Goal: Transaction & Acquisition: Purchase product/service

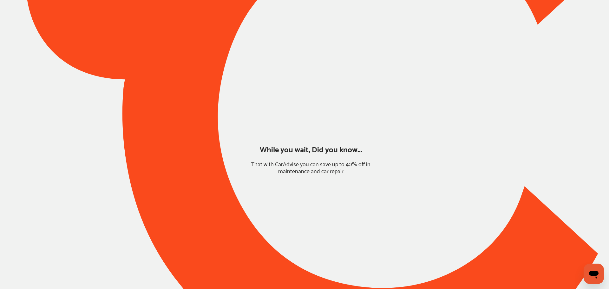
type input "*****"
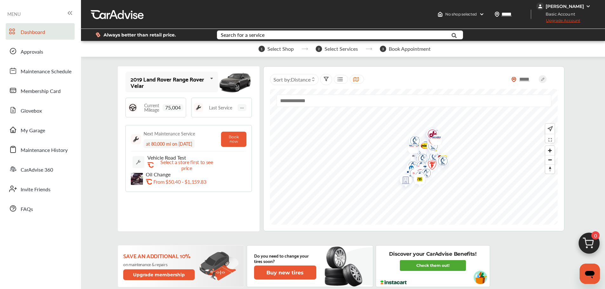
click at [41, 53] on span "Approvals" at bounding box center [32, 52] width 23 height 8
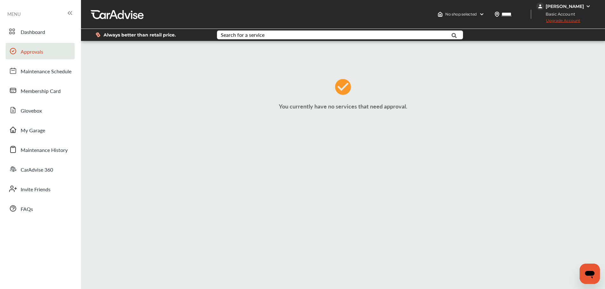
click at [44, 128] on span "My Garage" at bounding box center [33, 131] width 24 height 8
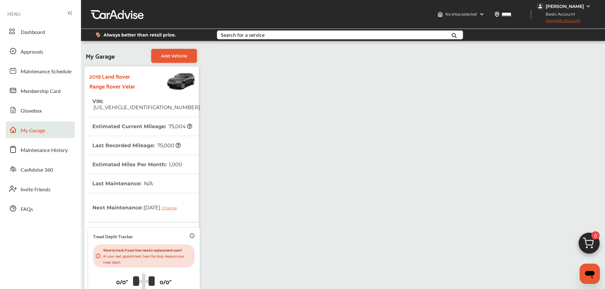
click at [51, 28] on link "Dashboard" at bounding box center [40, 31] width 69 height 17
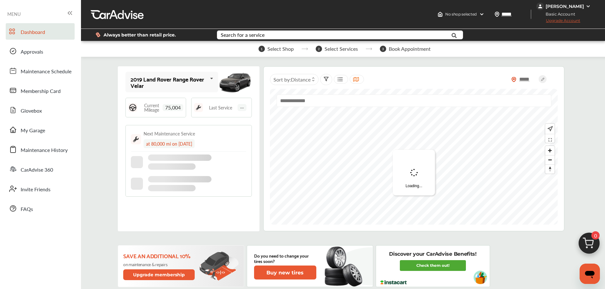
click at [360, 28] on div "Always better than retail price. Search for a service Search for... All Common …" at bounding box center [342, 35] width 505 height 22
click at [352, 36] on input "text" at bounding box center [329, 36] width 224 height 10
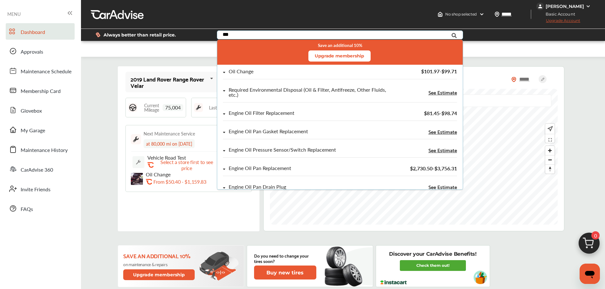
type input "***"
click at [338, 74] on div "Oil Change" at bounding box center [305, 71] width 164 height 5
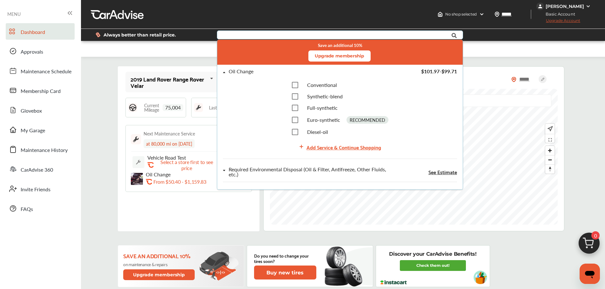
click at [322, 145] on div "Add Service & Continue Shopping" at bounding box center [343, 147] width 75 height 9
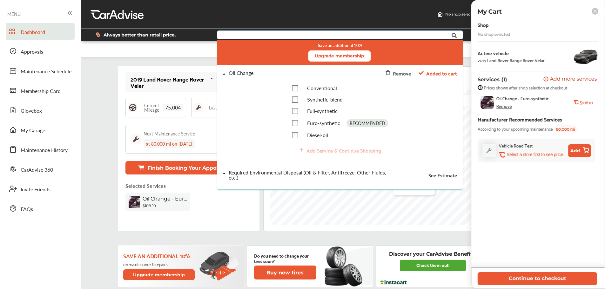
click at [478, 282] on button "Continue to checkout" at bounding box center [536, 278] width 119 height 13
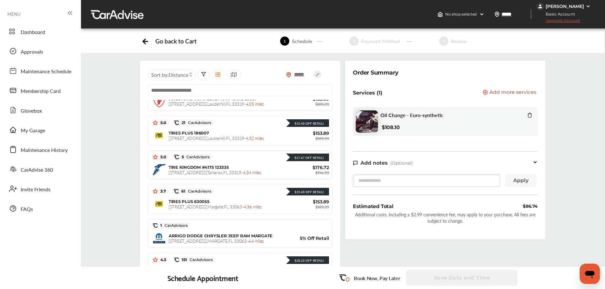
scroll to position [602, 0]
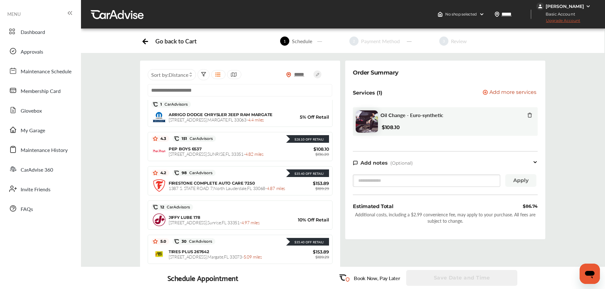
click at [228, 226] on div "JIFFY LUBE 178 [STREET_ADDRESS] - 4.97 miles 10% Off Retail" at bounding box center [240, 220] width 178 height 16
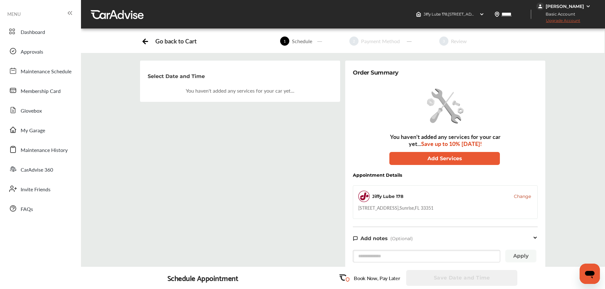
click at [463, 150] on div "You haven't added any services for your car yet... Save up to 10% [DATE]! Add S…" at bounding box center [444, 125] width 127 height 80
click at [463, 162] on button "Add Services" at bounding box center [444, 158] width 110 height 13
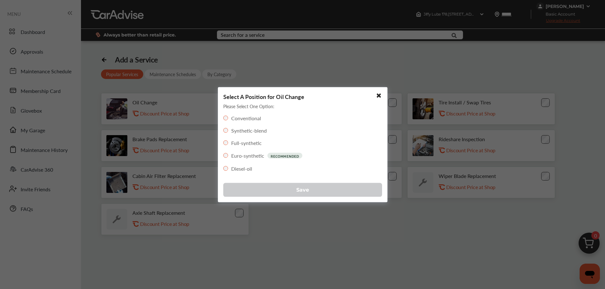
click at [295, 193] on button "Save" at bounding box center [302, 190] width 159 height 14
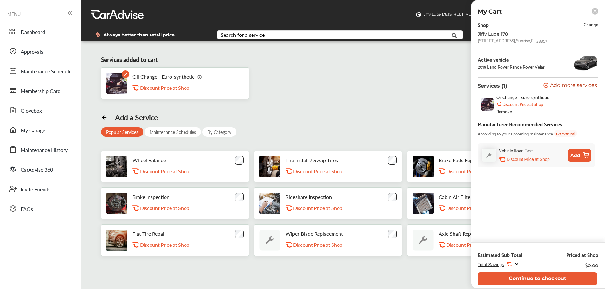
click at [489, 274] on button "Continue to checkout" at bounding box center [536, 278] width 119 height 13
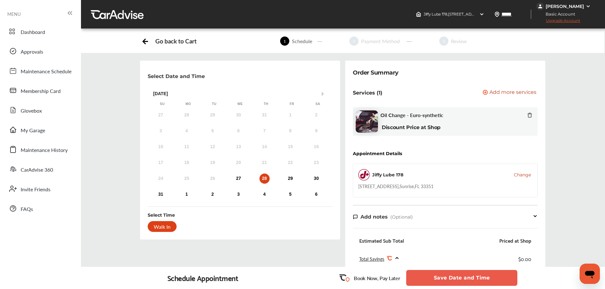
click at [239, 181] on div "27" at bounding box center [238, 179] width 10 height 10
drag, startPoint x: 450, startPoint y: 187, endPoint x: 355, endPoint y: 188, distance: 94.6
click at [355, 188] on div "Jiffy Lube 178 Change [STREET_ADDRESS]" at bounding box center [445, 181] width 185 height 34
copy div "[STREET_ADDRESS]"
